Goal: Find specific fact: Find specific fact

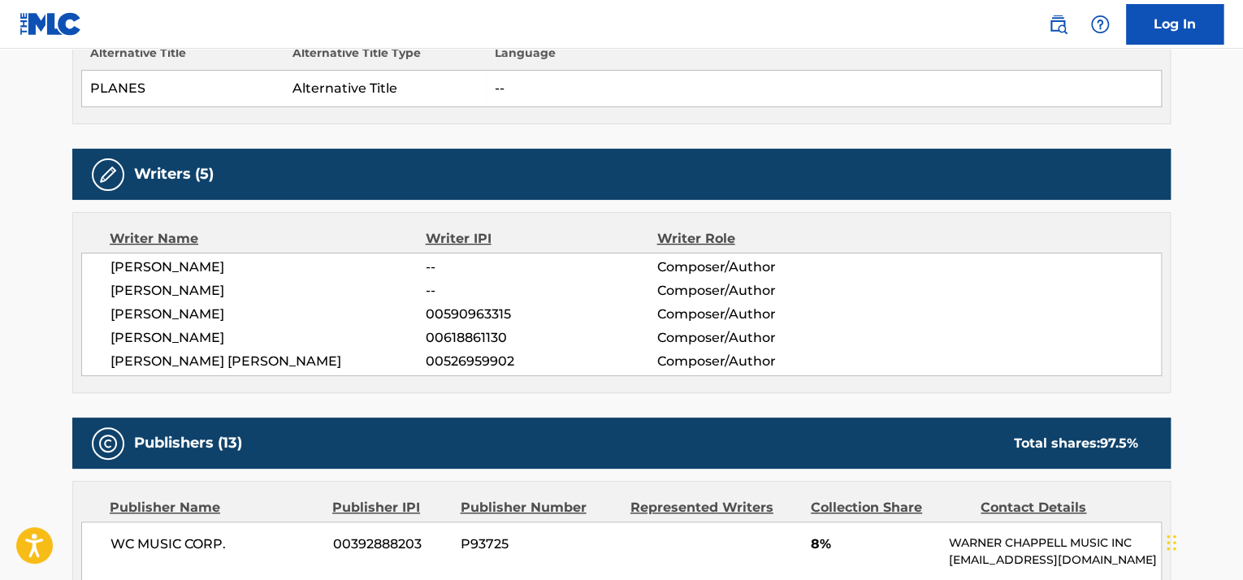
scroll to position [507, 0]
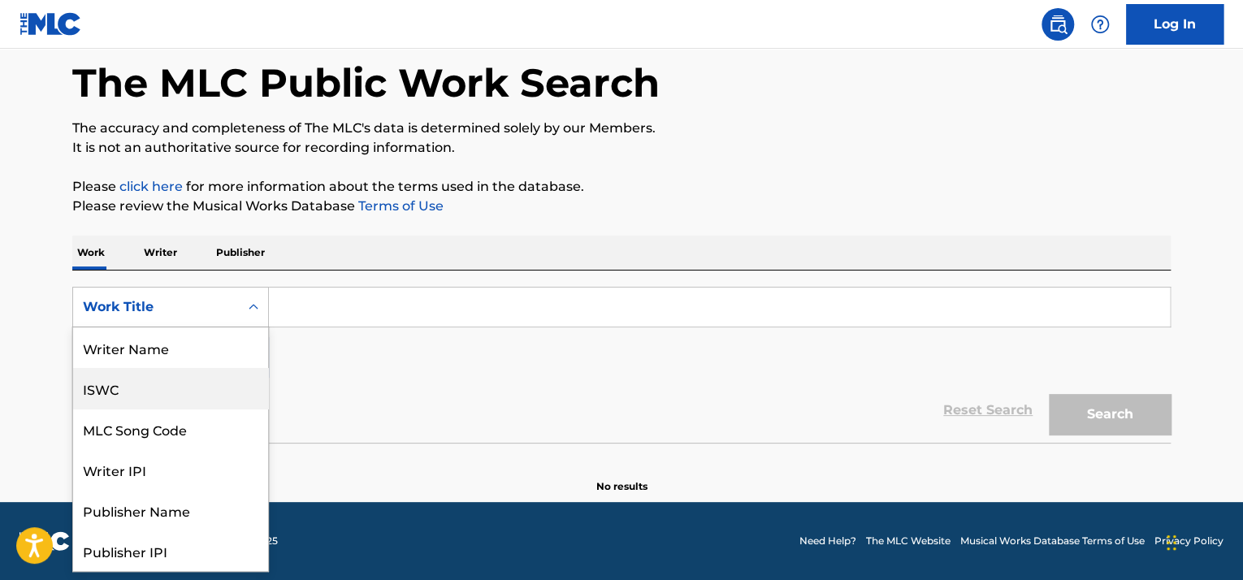
click at [149, 392] on div "ISWC" at bounding box center [170, 388] width 195 height 41
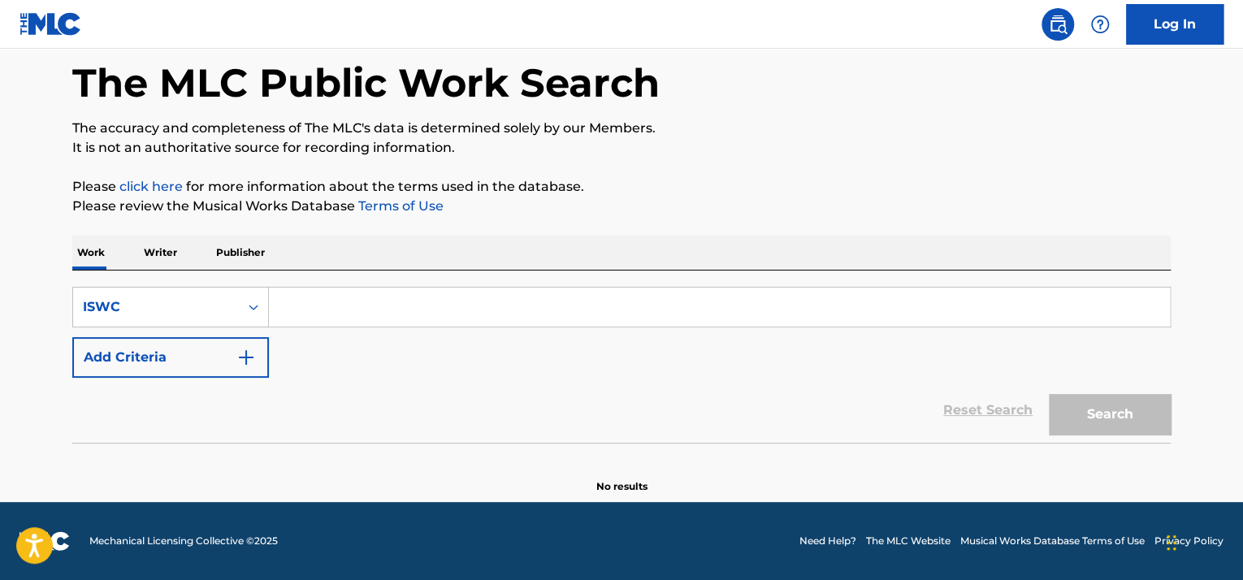
click at [333, 314] on input "Search Form" at bounding box center [719, 306] width 901 height 39
paste input "T0114237501"
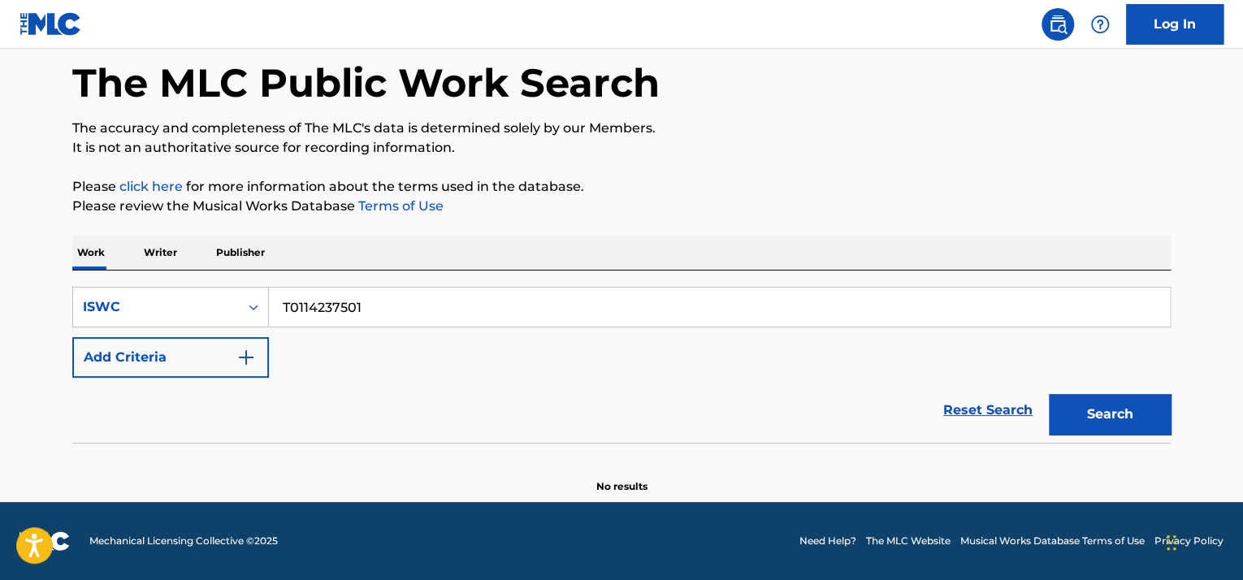
type input "T0114237501"
click at [1096, 410] on button "Search" at bounding box center [1109, 414] width 122 height 41
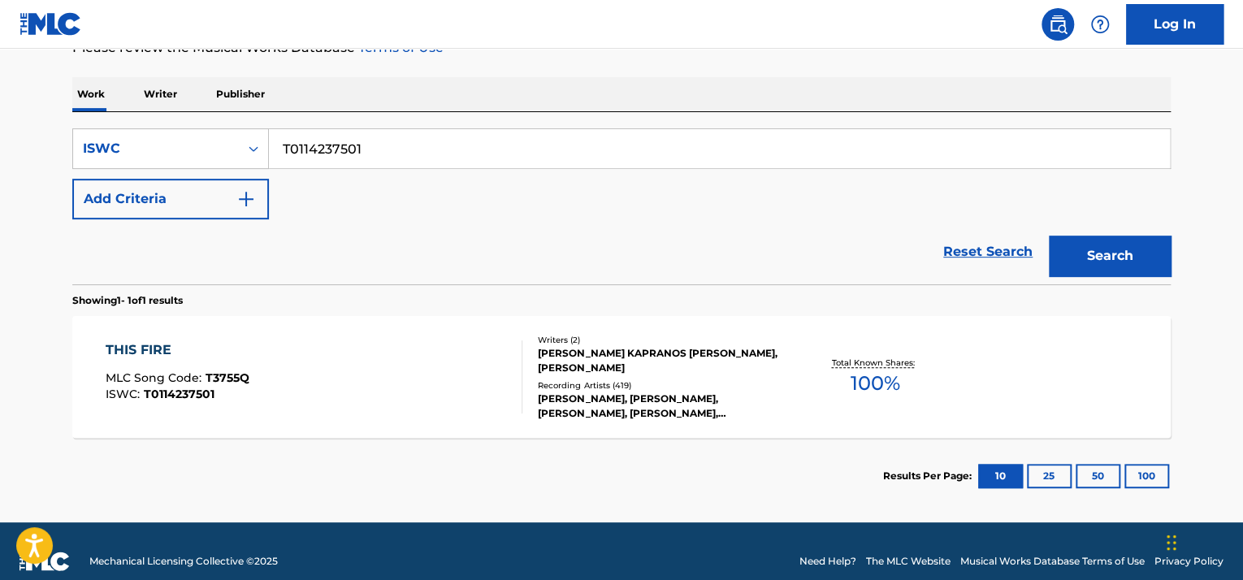
scroll to position [237, 0]
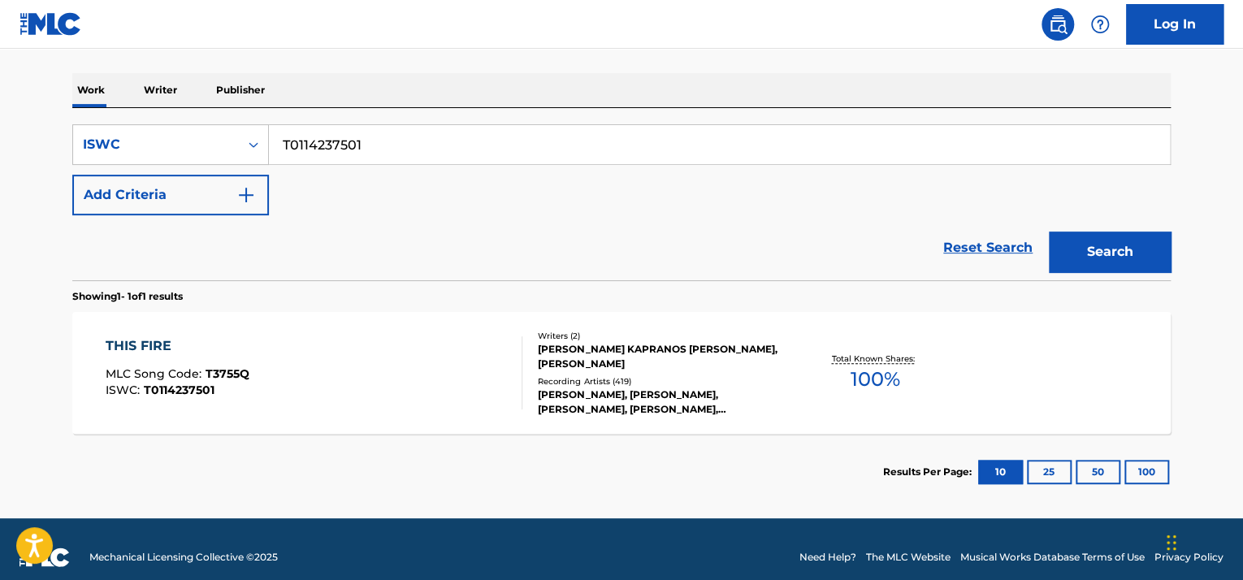
click at [352, 367] on div "THIS FIRE MLC Song Code : T3755Q ISWC : T0114237501" at bounding box center [314, 372] width 417 height 73
